Goal: Information Seeking & Learning: Learn about a topic

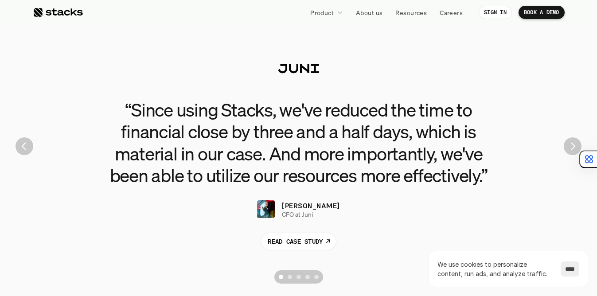
scroll to position [2000, 0]
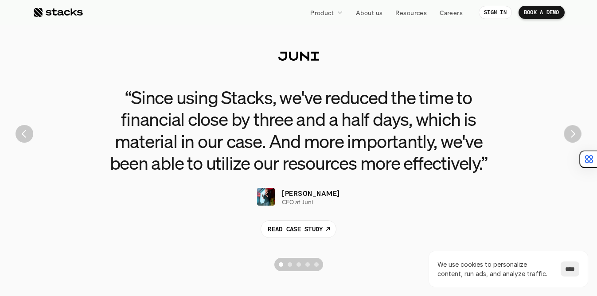
click at [573, 138] on img "Next" at bounding box center [572, 133] width 17 height 17
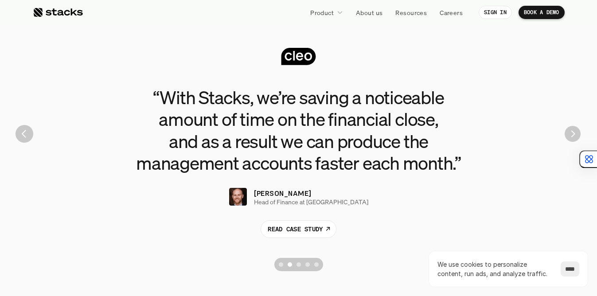
click at [573, 138] on img "Next" at bounding box center [573, 134] width 16 height 16
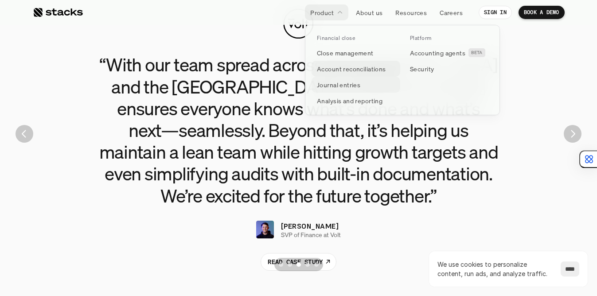
click at [344, 68] on p "Account reconciliations" at bounding box center [351, 68] width 69 height 9
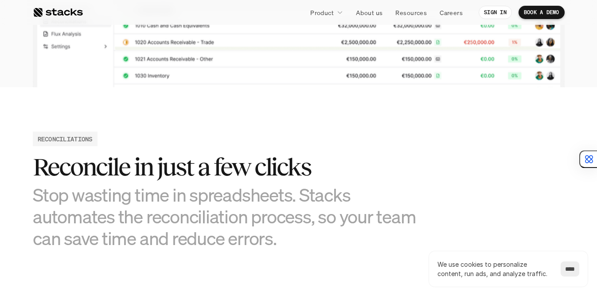
scroll to position [332, 0]
drag, startPoint x: 272, startPoint y: 163, endPoint x: 325, endPoint y: 163, distance: 52.8
click at [325, 163] on h2 "Reconcile in just a few clicks" at bounding box center [232, 166] width 399 height 27
drag, startPoint x: 219, startPoint y: 162, endPoint x: 257, endPoint y: 164, distance: 38.2
click at [257, 164] on h2 "Reconcile in just a few clicks" at bounding box center [232, 166] width 399 height 27
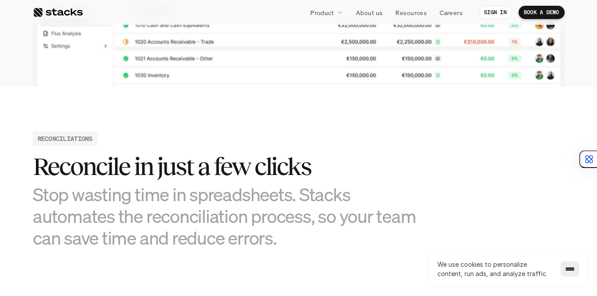
drag, startPoint x: 161, startPoint y: 163, endPoint x: 194, endPoint y: 162, distance: 33.3
click at [194, 162] on h2 "Reconcile in just a few clicks" at bounding box center [232, 166] width 399 height 27
drag, startPoint x: 156, startPoint y: 164, endPoint x: 193, endPoint y: 164, distance: 36.8
click at [194, 164] on h2 "Reconcile in just a few clicks" at bounding box center [232, 166] width 399 height 27
drag, startPoint x: 83, startPoint y: 170, endPoint x: 123, endPoint y: 166, distance: 39.7
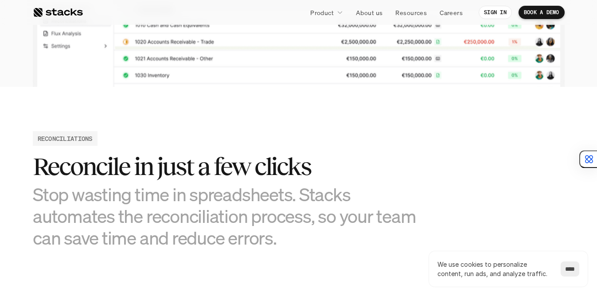
click at [123, 166] on h2 "Reconcile in just a few clicks" at bounding box center [232, 166] width 399 height 27
drag, startPoint x: 55, startPoint y: 164, endPoint x: 97, endPoint y: 169, distance: 41.5
click at [98, 169] on h2 "Reconcile in just a few clicks" at bounding box center [232, 166] width 399 height 27
click at [78, 167] on h2 "Reconcile in just a few clicks" at bounding box center [232, 166] width 399 height 27
drag, startPoint x: 79, startPoint y: 172, endPoint x: 119, endPoint y: 172, distance: 39.9
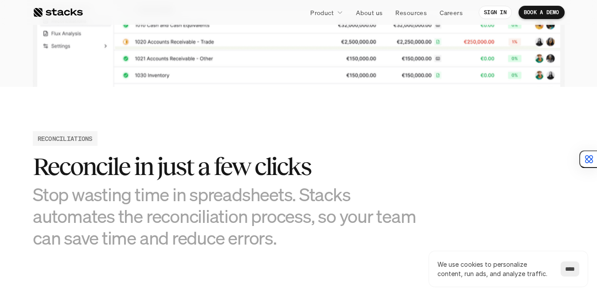
click at [119, 172] on h2 "Reconcile in just a few clicks" at bounding box center [232, 166] width 399 height 27
drag, startPoint x: 72, startPoint y: 168, endPoint x: 110, endPoint y: 167, distance: 38.1
click at [110, 167] on h2 "Reconcile in just a few clicks" at bounding box center [232, 166] width 399 height 27
drag, startPoint x: 26, startPoint y: 157, endPoint x: 79, endPoint y: 167, distance: 54.0
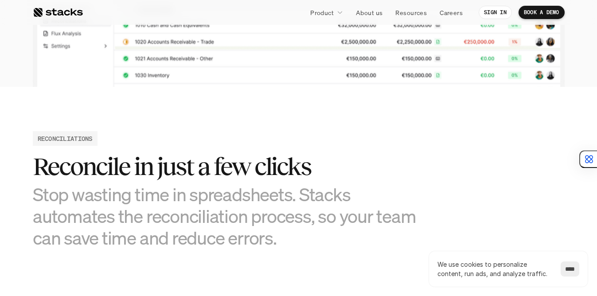
drag, startPoint x: 70, startPoint y: 164, endPoint x: 0, endPoint y: 157, distance: 70.8
drag, startPoint x: 157, startPoint y: 170, endPoint x: 195, endPoint y: 169, distance: 37.7
click at [195, 169] on h2 "Reconcile in just a few clicks" at bounding box center [232, 166] width 399 height 27
click at [194, 218] on h3 "Stop wasting time in spreadsheets. Stacks automates the reconciliation process,…" at bounding box center [232, 217] width 399 height 66
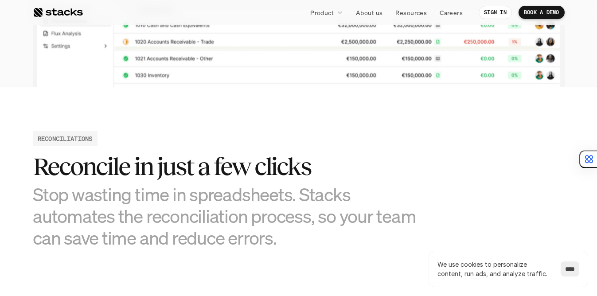
click at [254, 194] on h3 "Stop wasting time in spreadsheets. Stacks automates the reconciliation process,…" at bounding box center [232, 217] width 399 height 66
drag, startPoint x: 252, startPoint y: 194, endPoint x: 279, endPoint y: 194, distance: 27.5
click at [281, 195] on h3 "Stop wasting time in spreadsheets. Stacks automates the reconciliation process,…" at bounding box center [232, 217] width 399 height 66
drag, startPoint x: 281, startPoint y: 223, endPoint x: 318, endPoint y: 223, distance: 36.8
click at [318, 223] on h3 "Stop wasting time in spreadsheets. Stacks automates the reconciliation process,…" at bounding box center [232, 217] width 399 height 66
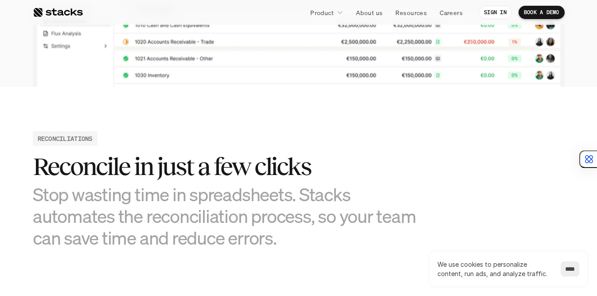
drag, startPoint x: 216, startPoint y: 217, endPoint x: 240, endPoint y: 211, distance: 24.8
click at [248, 214] on h3 "Stop wasting time in spreadsheets. Stacks automates the reconciliation process,…" at bounding box center [232, 217] width 399 height 66
drag, startPoint x: 234, startPoint y: 242, endPoint x: 271, endPoint y: 243, distance: 37.7
click at [271, 243] on h3 "Stop wasting time in spreadsheets. Stacks automates the reconciliation process,…" at bounding box center [232, 217] width 399 height 66
drag, startPoint x: 189, startPoint y: 245, endPoint x: 218, endPoint y: 244, distance: 28.8
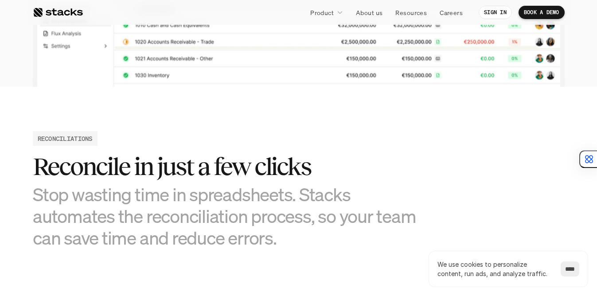
click at [218, 244] on h3 "Stop wasting time in spreadsheets. Stacks automates the reconciliation process,…" at bounding box center [232, 217] width 399 height 66
drag, startPoint x: 103, startPoint y: 239, endPoint x: 133, endPoint y: 238, distance: 30.2
click at [133, 238] on h3 "Stop wasting time in spreadsheets. Stacks automates the reconciliation process,…" at bounding box center [232, 217] width 399 height 66
drag, startPoint x: 65, startPoint y: 235, endPoint x: 95, endPoint y: 237, distance: 30.2
click at [95, 237] on h3 "Stop wasting time in spreadsheets. Stacks automates the reconciliation process,…" at bounding box center [232, 217] width 399 height 66
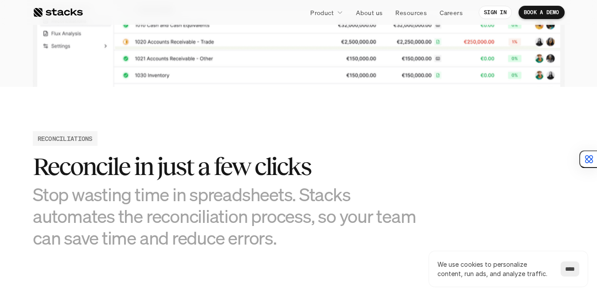
drag, startPoint x: 79, startPoint y: 220, endPoint x: 113, endPoint y: 219, distance: 33.7
click at [113, 219] on h3 "Stop wasting time in spreadsheets. Stacks automates the reconciliation process,…" at bounding box center [232, 217] width 399 height 66
drag, startPoint x: 50, startPoint y: 219, endPoint x: 94, endPoint y: 219, distance: 43.9
click at [94, 219] on h3 "Stop wasting time in spreadsheets. Stacks automates the reconciliation process,…" at bounding box center [232, 217] width 399 height 66
click at [50, 224] on h3 "Stop wasting time in spreadsheets. Stacks automates the reconciliation process,…" at bounding box center [232, 217] width 399 height 66
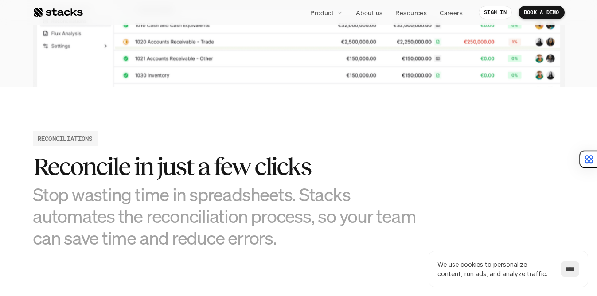
drag, startPoint x: 58, startPoint y: 223, endPoint x: 85, endPoint y: 220, distance: 27.2
click at [88, 221] on h3 "Stop wasting time in spreadsheets. Stacks automates the reconciliation process,…" at bounding box center [232, 217] width 399 height 66
drag, startPoint x: 209, startPoint y: 225, endPoint x: 236, endPoint y: 222, distance: 27.2
click at [239, 223] on h3 "Stop wasting time in spreadsheets. Stacks automates the reconciliation process,…" at bounding box center [232, 217] width 399 height 66
click at [296, 223] on h3 "Stop wasting time in spreadsheets. Stacks automates the reconciliation process,…" at bounding box center [232, 217] width 399 height 66
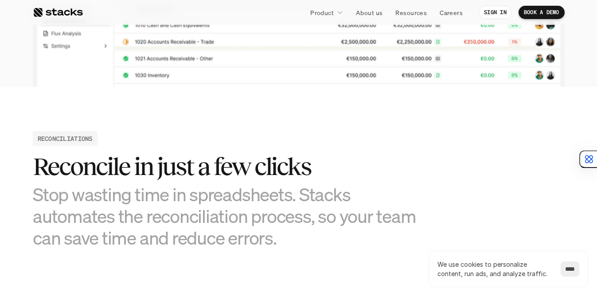
drag, startPoint x: 261, startPoint y: 223, endPoint x: 284, endPoint y: 218, distance: 23.9
click at [291, 219] on h3 "Stop wasting time in spreadsheets. Stacks automates the reconciliation process,…" at bounding box center [232, 217] width 399 height 66
drag, startPoint x: 312, startPoint y: 197, endPoint x: 351, endPoint y: 198, distance: 38.6
click at [352, 199] on h3 "Stop wasting time in spreadsheets. Stacks automates the reconciliation process,…" at bounding box center [232, 217] width 399 height 66
click at [321, 196] on h3 "Stop wasting time in spreadsheets. Stacks automates the reconciliation process,…" at bounding box center [232, 217] width 399 height 66
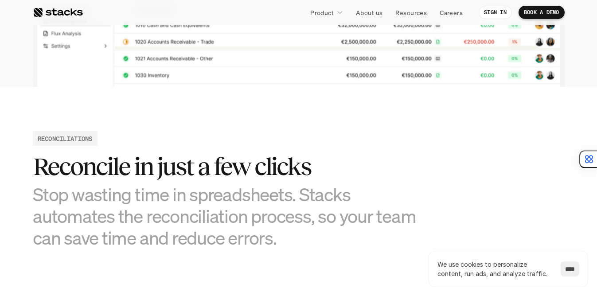
drag, startPoint x: 264, startPoint y: 199, endPoint x: 301, endPoint y: 202, distance: 37.3
click at [301, 202] on h3 "Stop wasting time in spreadsheets. Stacks automates the reconciliation process,…" at bounding box center [232, 217] width 399 height 66
drag, startPoint x: 263, startPoint y: 196, endPoint x: 282, endPoint y: 195, distance: 19.1
click at [283, 196] on h3 "Stop wasting time in spreadsheets. Stacks automates the reconciliation process,…" at bounding box center [232, 217] width 399 height 66
click at [282, 198] on h3 "Stop wasting time in spreadsheets. Stacks automates the reconciliation process,…" at bounding box center [232, 217] width 399 height 66
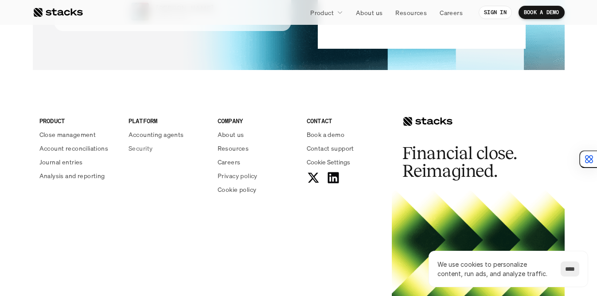
scroll to position [2233, 0]
